Goal: Information Seeking & Learning: Check status

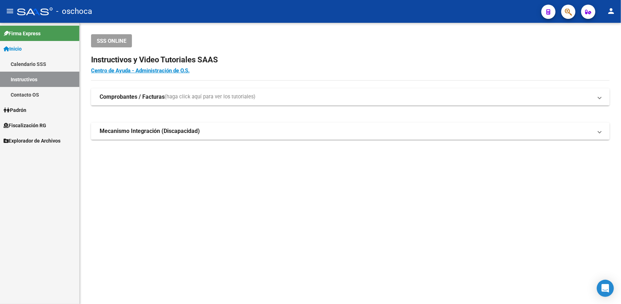
click at [42, 59] on link "Calendario SSS" at bounding box center [39, 63] width 79 height 15
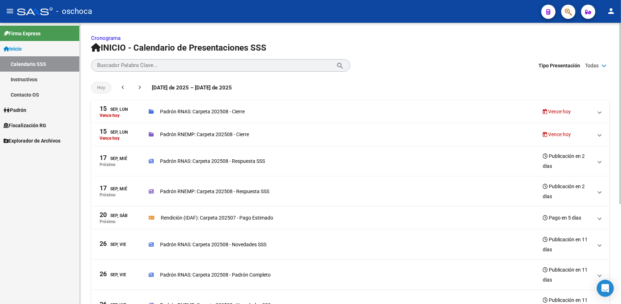
click at [199, 111] on p "Padrón RNAS: Carpeta 202508 - Cierre" at bounding box center [202, 111] width 85 height 8
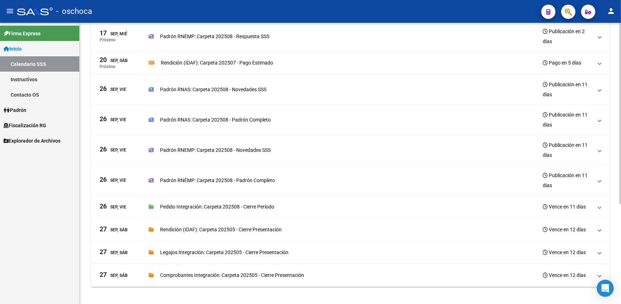
scroll to position [154, 0]
click at [26, 109] on span "Padrón" at bounding box center [15, 110] width 23 height 8
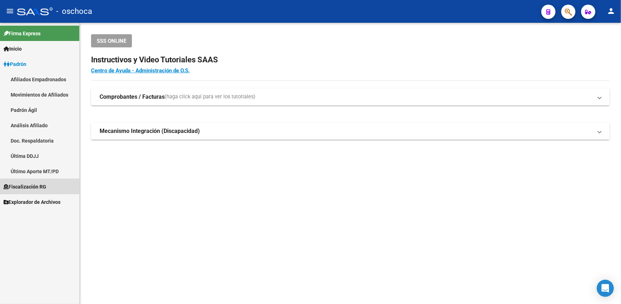
click at [33, 184] on span "Fiscalización RG" at bounding box center [25, 187] width 43 height 8
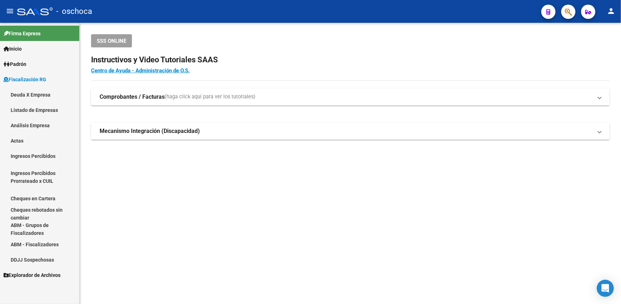
click at [28, 95] on link "Deuda X Empresa" at bounding box center [39, 94] width 79 height 15
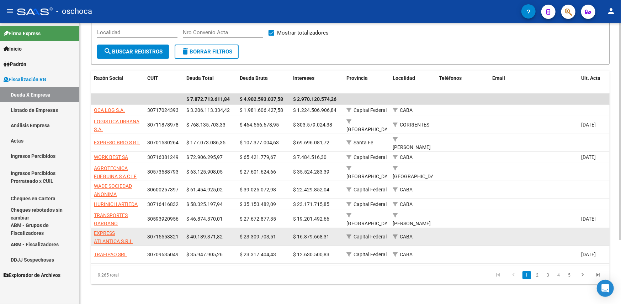
scroll to position [83, 0]
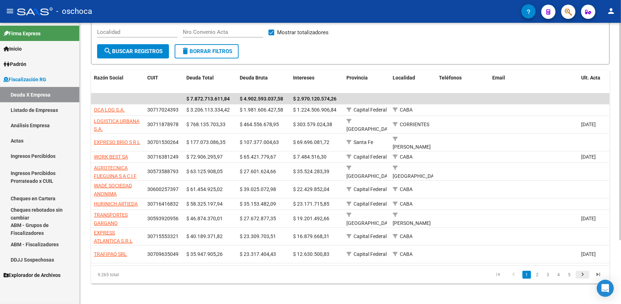
click at [584, 271] on icon "go to next page" at bounding box center [582, 275] width 9 height 9
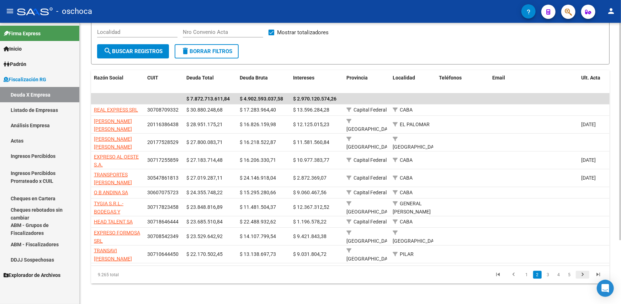
click at [584, 271] on icon "go to next page" at bounding box center [582, 275] width 9 height 9
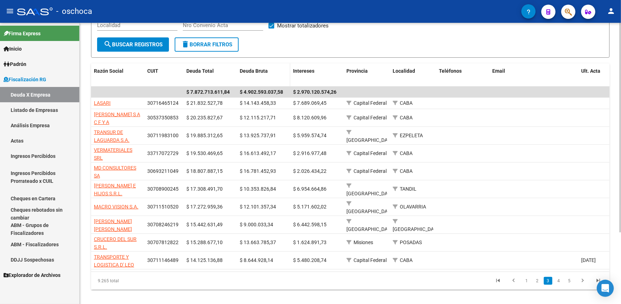
scroll to position [96, 0]
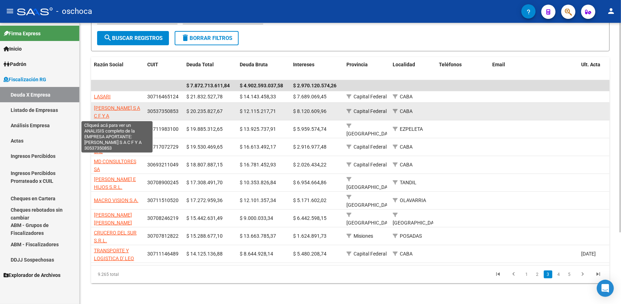
click at [109, 109] on span "[PERSON_NAME] S A C F Y A" at bounding box center [117, 112] width 46 height 14
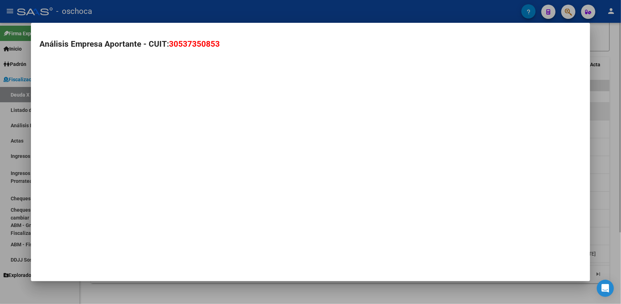
click at [109, 109] on mat-dialog-container "Análisis Empresa Aportante - CUIT: 30537350853" at bounding box center [310, 152] width 559 height 258
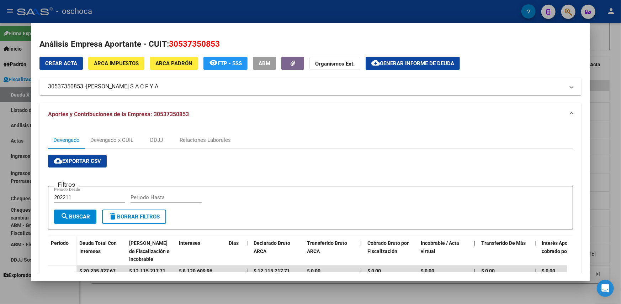
click at [190, 83] on mat-panel-title "30537350853 - [PERSON_NAME] S A C F Y A" at bounding box center [306, 86] width 516 height 9
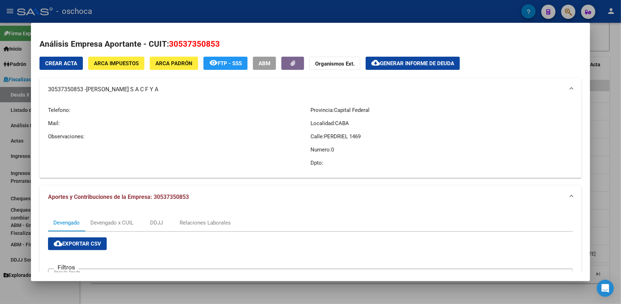
click at [514, 98] on mat-expansion-panel-header "30537350853 - [PERSON_NAME] S A C F Y A" at bounding box center [311, 89] width 542 height 23
